Goal: Navigation & Orientation: Find specific page/section

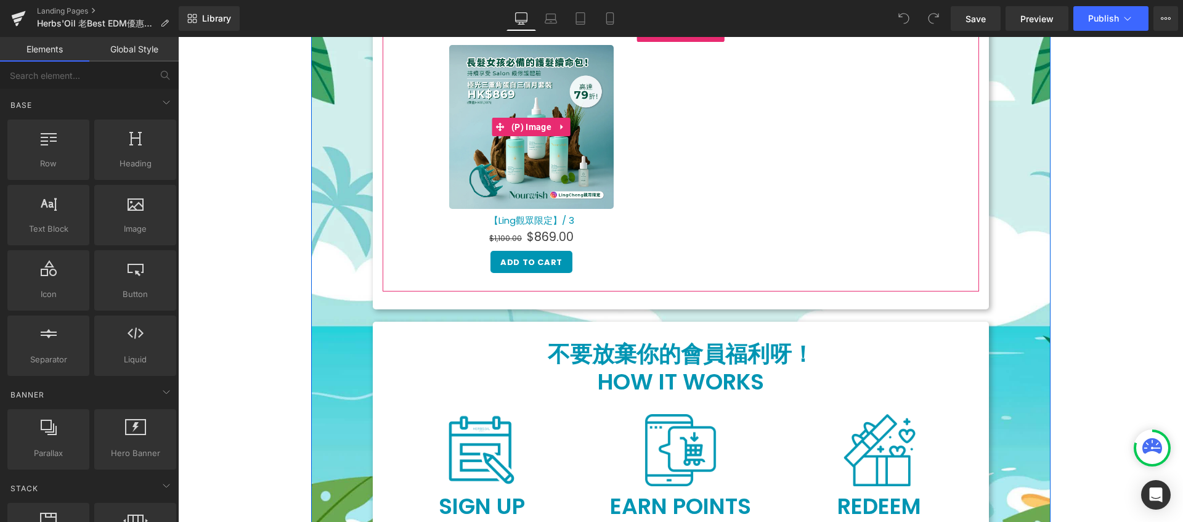
scroll to position [326, 0]
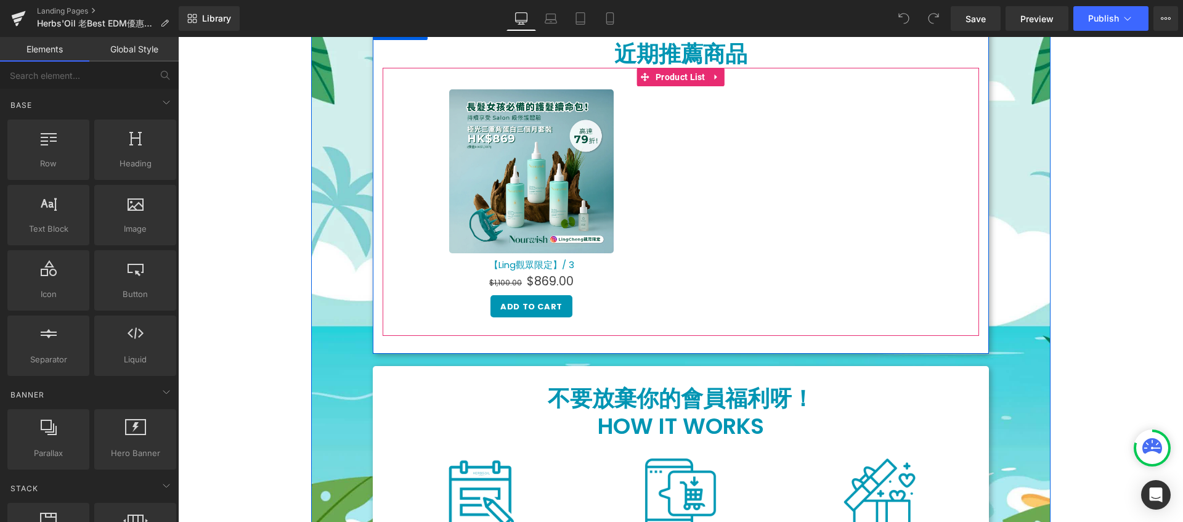
click at [672, 132] on div "Sale Off (P) Image 【Ling觀眾限定】/ 3 (P) Title $1,100.00 $869.00 (P) Price Add To C…" at bounding box center [532, 207] width 298 height 243
click at [675, 75] on span "Product List" at bounding box center [681, 77] width 56 height 18
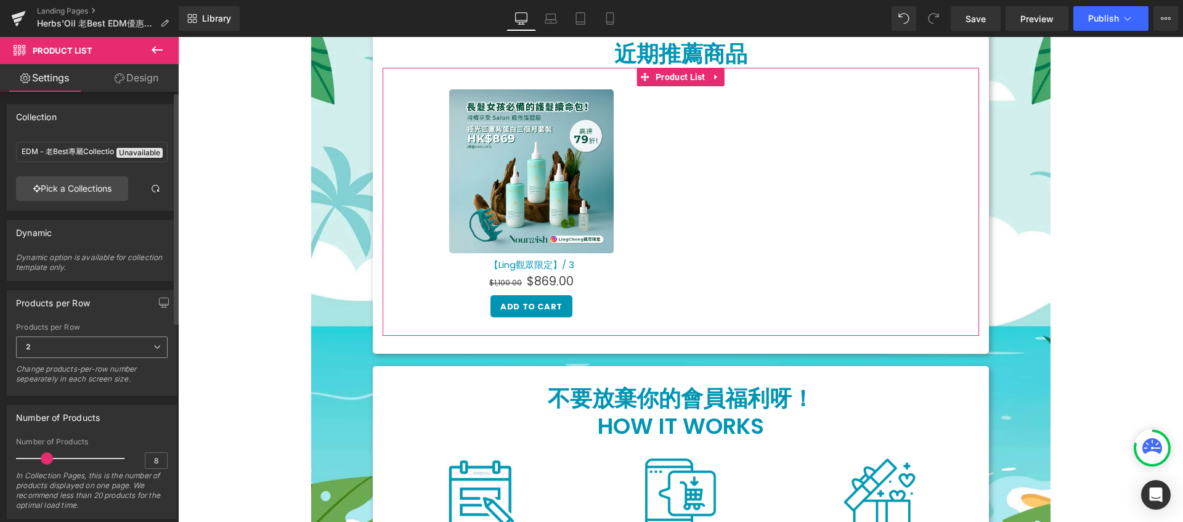
click at [94, 350] on span "2" at bounding box center [92, 347] width 152 height 22
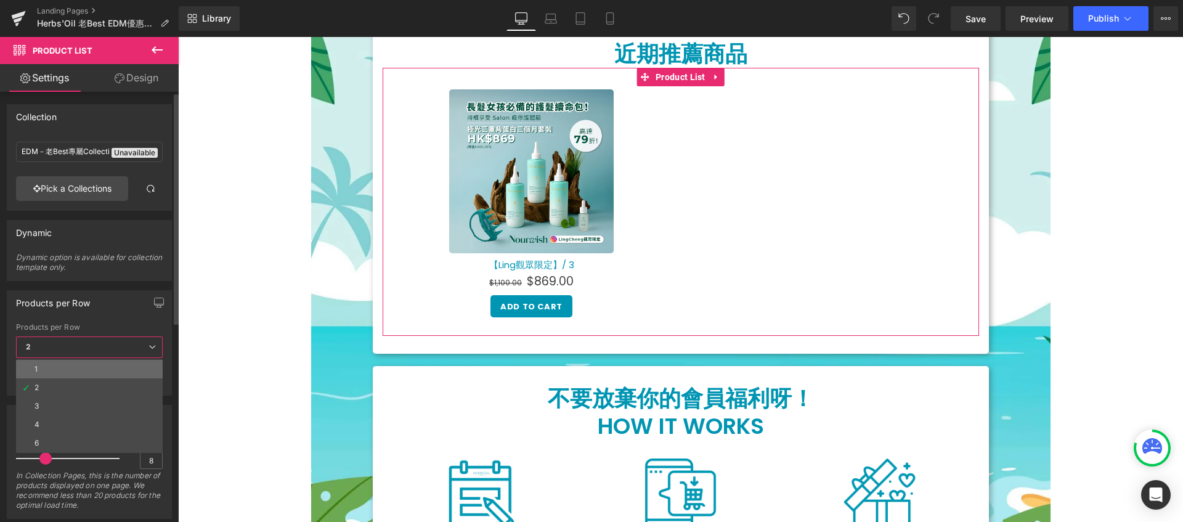
click at [90, 369] on li "1" at bounding box center [89, 369] width 147 height 18
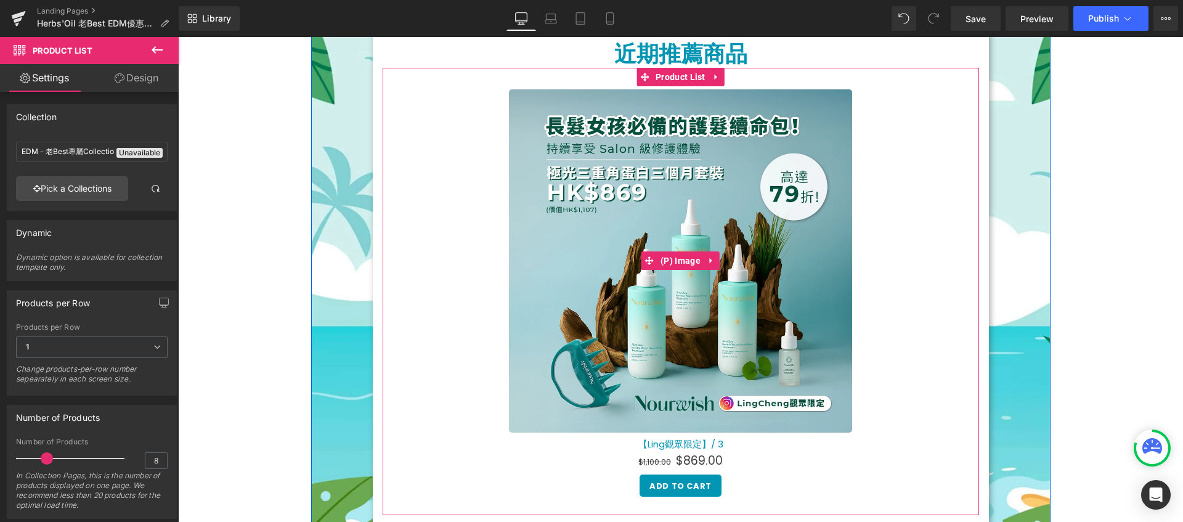
scroll to position [184, 0]
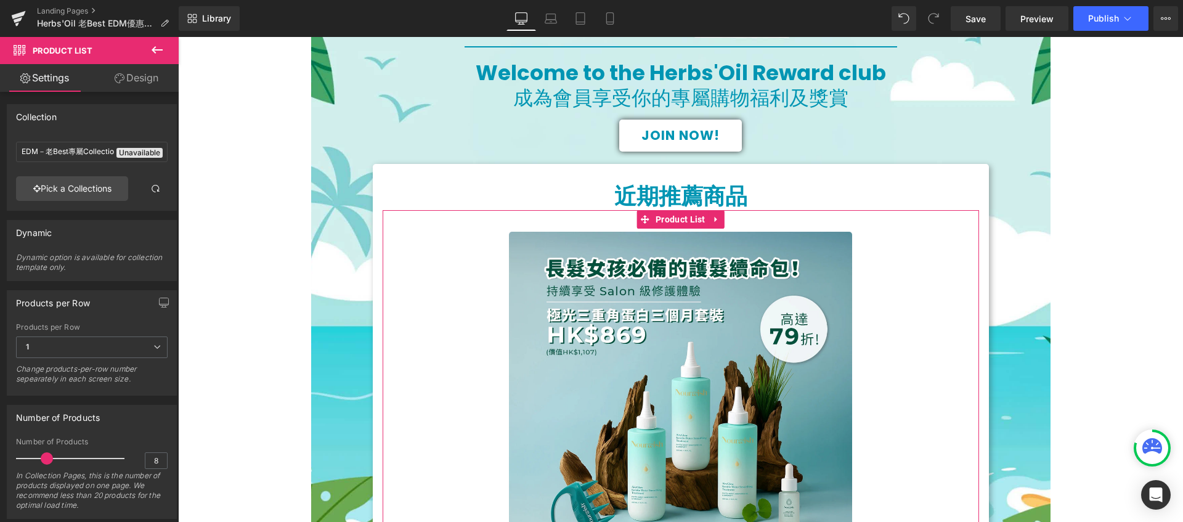
click at [121, 78] on icon at bounding box center [120, 78] width 10 height 10
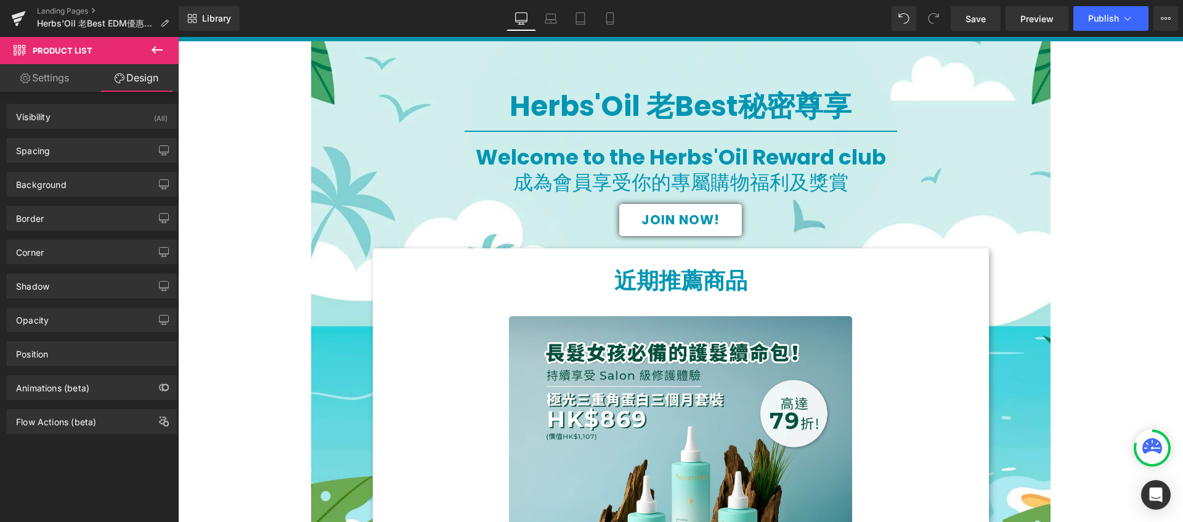
scroll to position [157, 0]
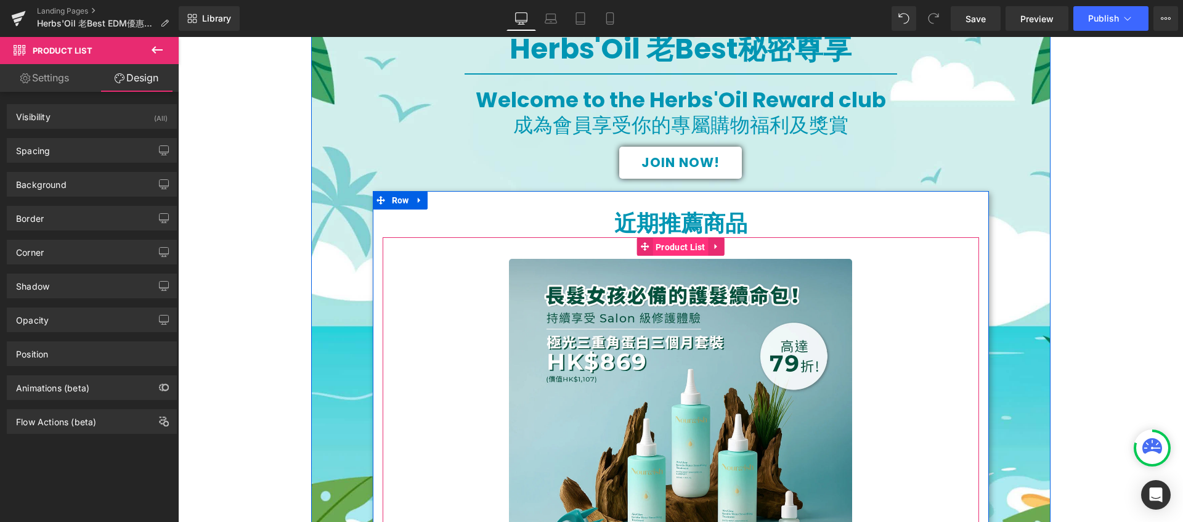
click at [689, 245] on span "Product List" at bounding box center [681, 247] width 56 height 18
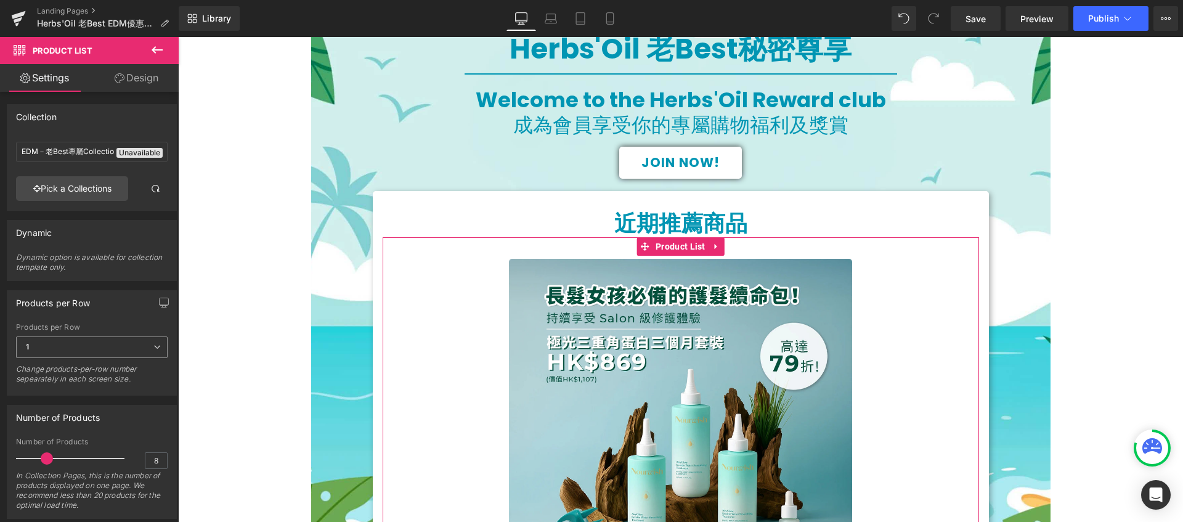
click at [153, 351] on span "1" at bounding box center [92, 347] width 152 height 22
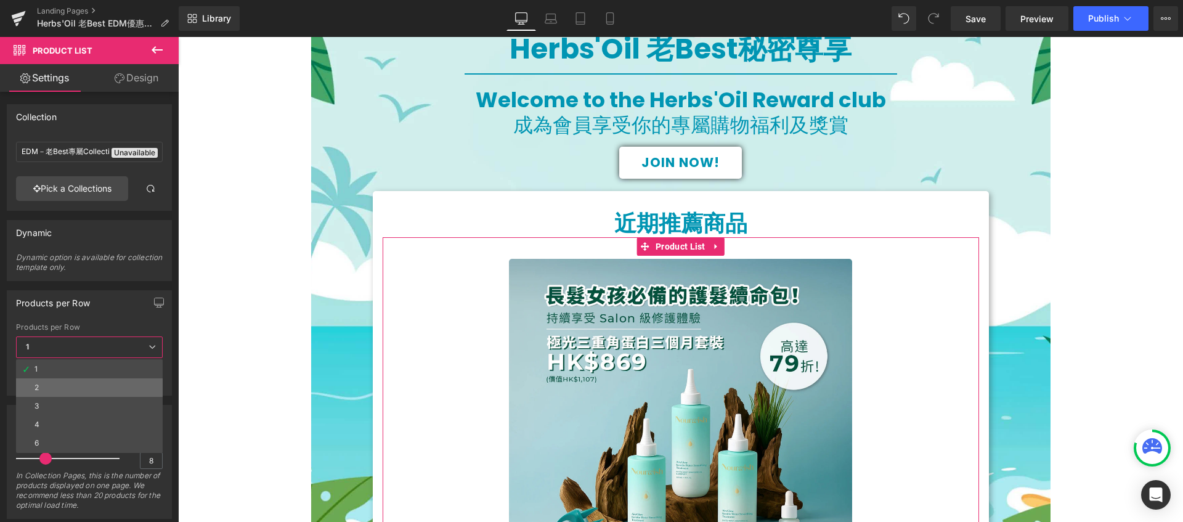
click at [128, 381] on li "2" at bounding box center [89, 387] width 147 height 18
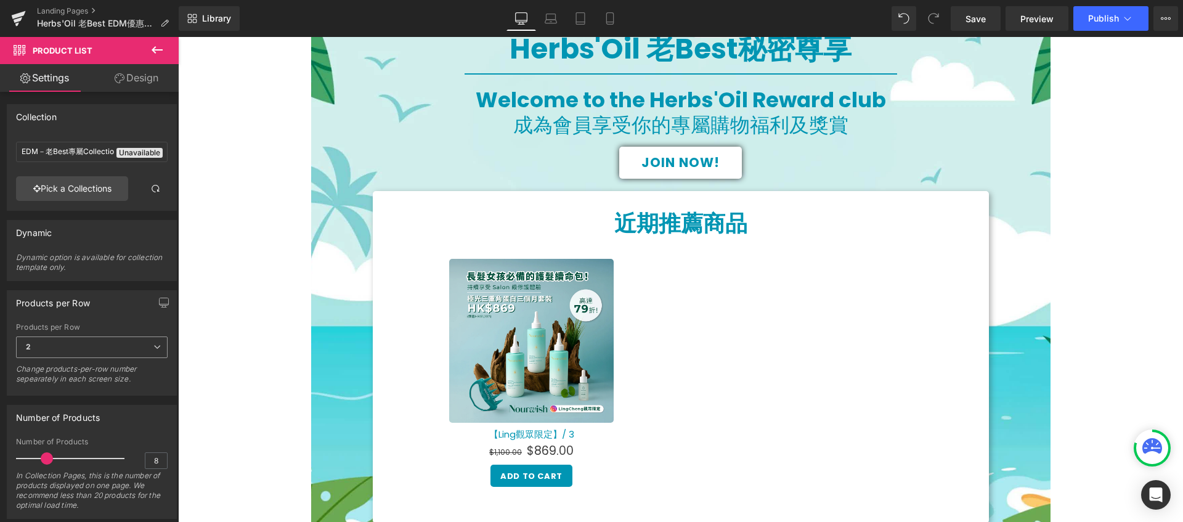
click at [127, 350] on span "2" at bounding box center [92, 347] width 152 height 22
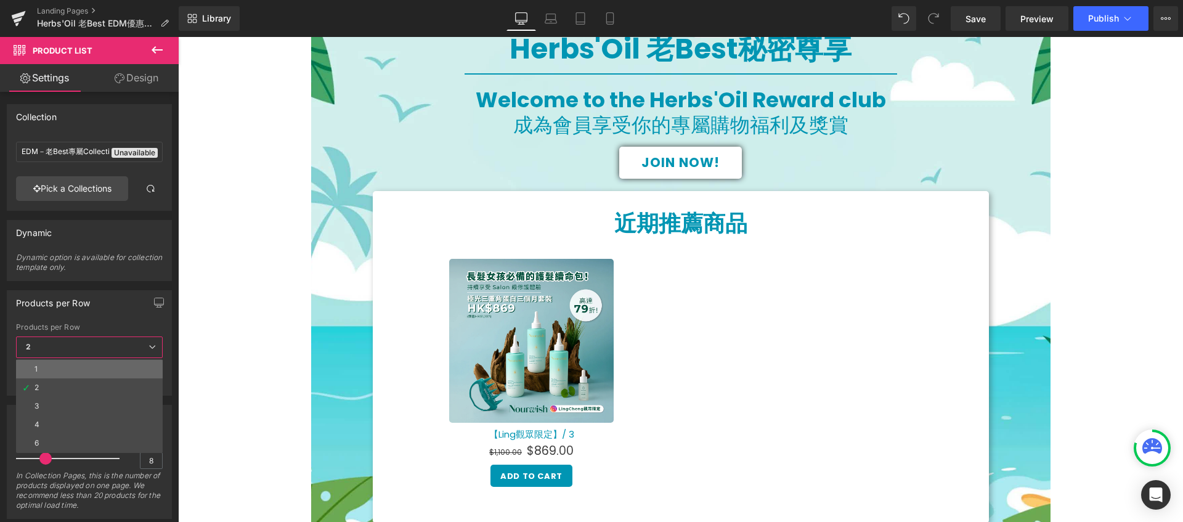
click at [120, 361] on li "1" at bounding box center [89, 369] width 147 height 18
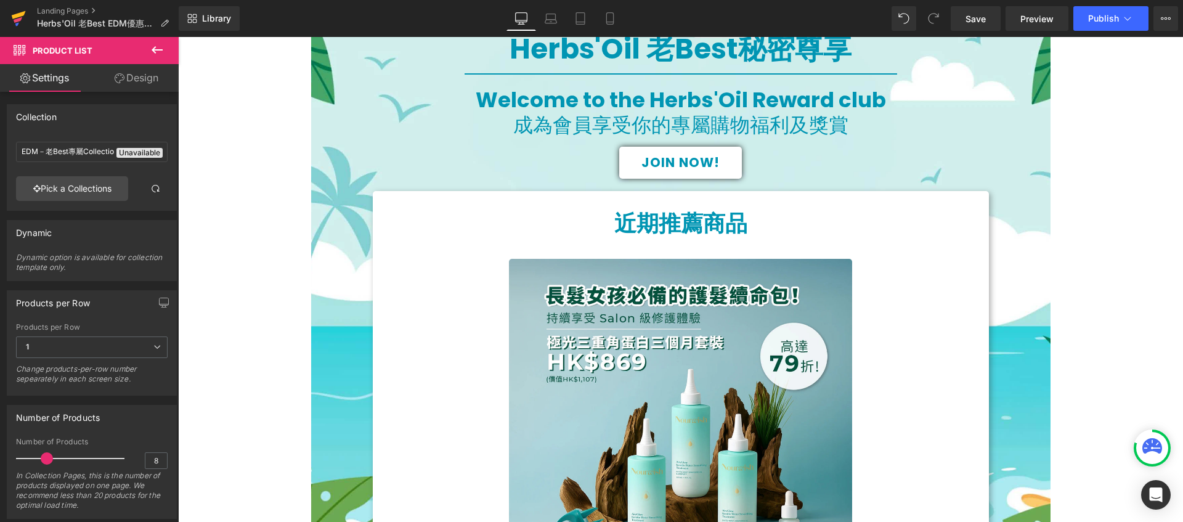
click at [9, 17] on link at bounding box center [18, 18] width 37 height 37
